Goal: Information Seeking & Learning: Learn about a topic

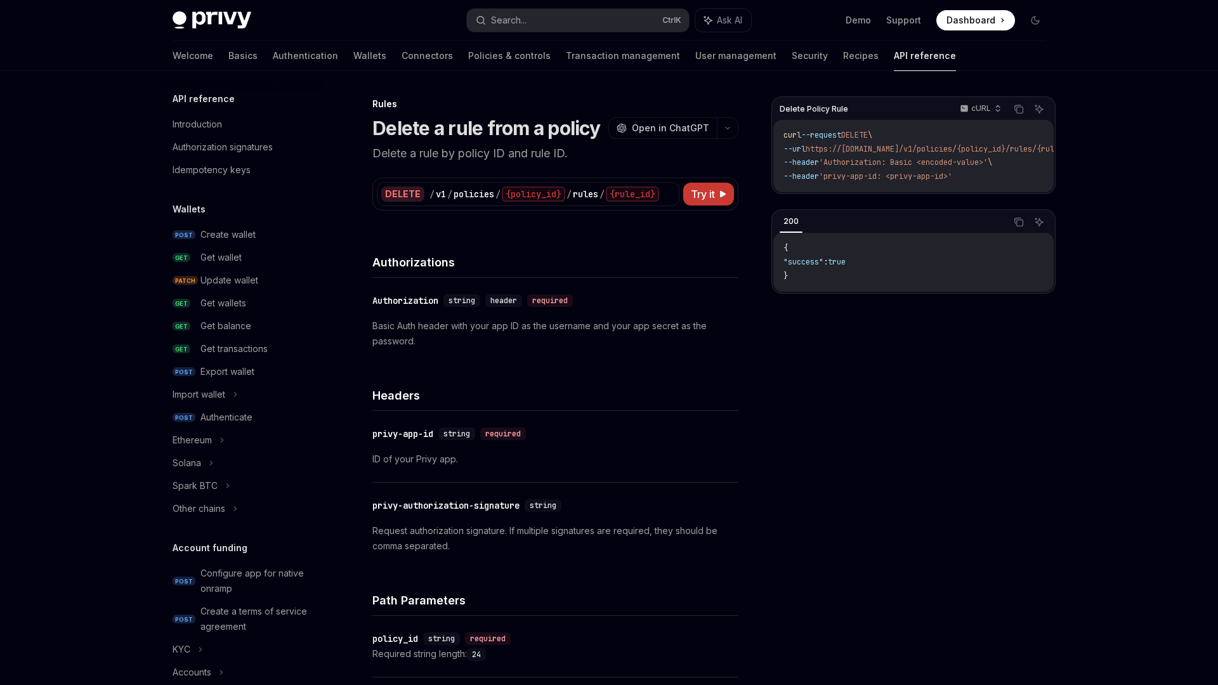
scroll to position [618, 0]
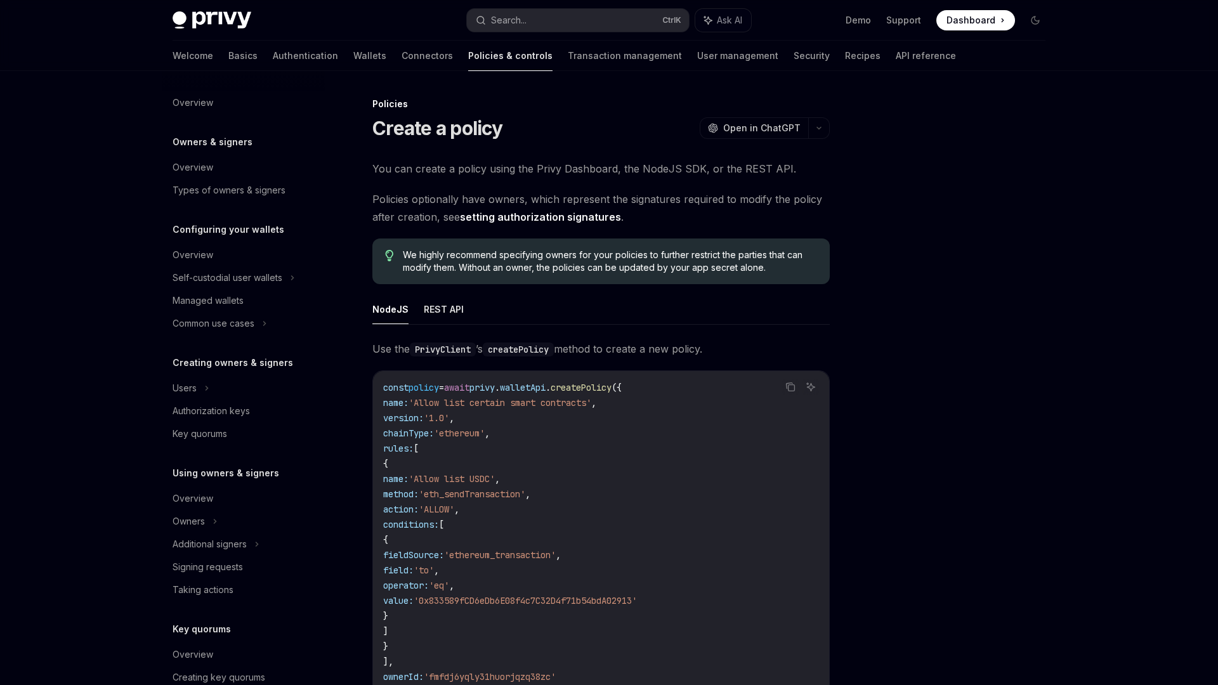
scroll to position [208, 0]
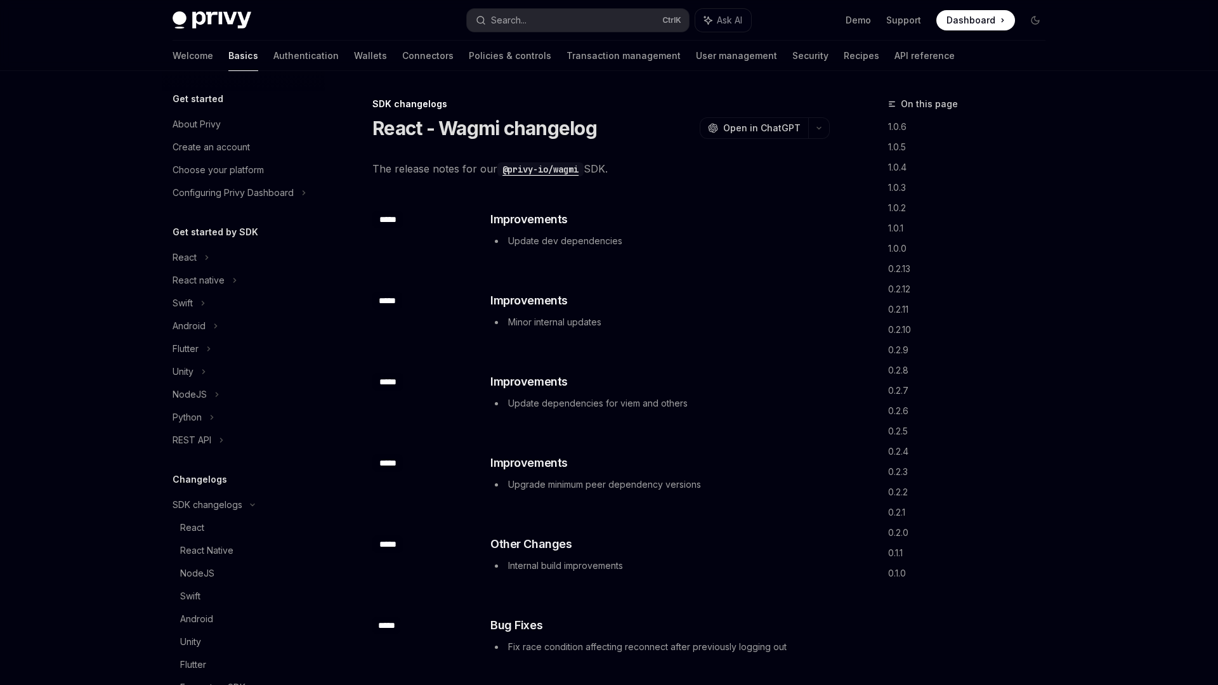
scroll to position [195, 0]
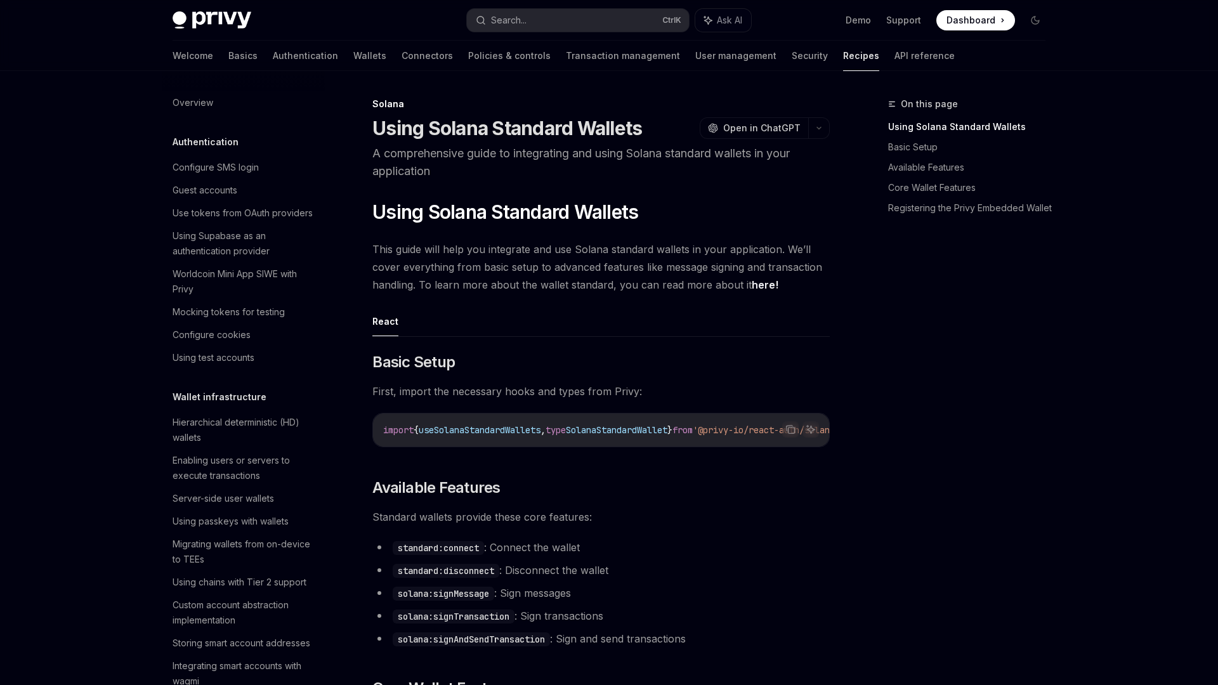
scroll to position [1540, 0]
